Goal: Task Accomplishment & Management: Manage account settings

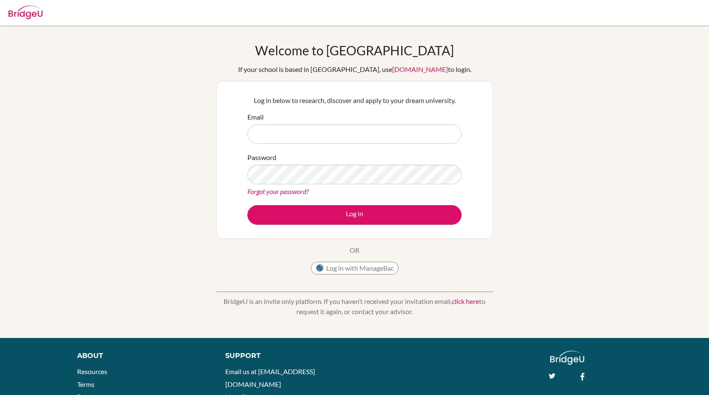
type input "[PERSON_NAME][EMAIL_ADDRESS][DOMAIN_NAME]"
click at [327, 134] on input "Email" at bounding box center [354, 134] width 214 height 20
type input "[PERSON_NAME][EMAIL_ADDRESS][DOMAIN_NAME]"
click at [298, 186] on div "Forgot your password?" at bounding box center [354, 191] width 214 height 10
click at [354, 269] on button "Log in with ManageBac" at bounding box center [355, 268] width 88 height 13
